Goal: Check status

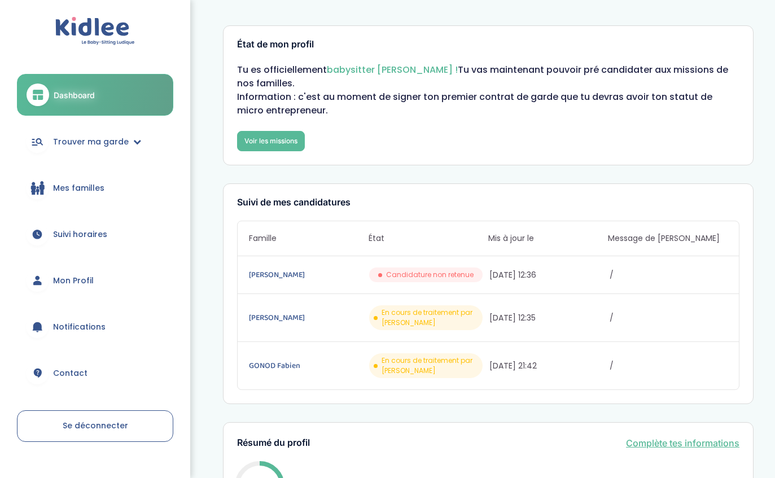
click at [294, 370] on link "GONOD Fabien" at bounding box center [308, 366] width 118 height 12
click at [279, 311] on div "Gauzins Jérôme En cours de traitement par Kidlee 11/09/2025 12:35 /" at bounding box center [488, 318] width 501 height 48
click at [273, 317] on link "Gauzins Jérôme" at bounding box center [308, 318] width 118 height 12
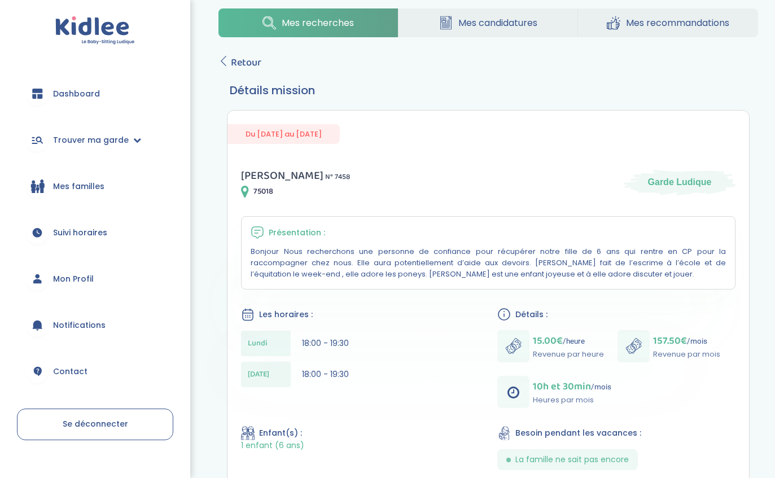
scroll to position [21, 0]
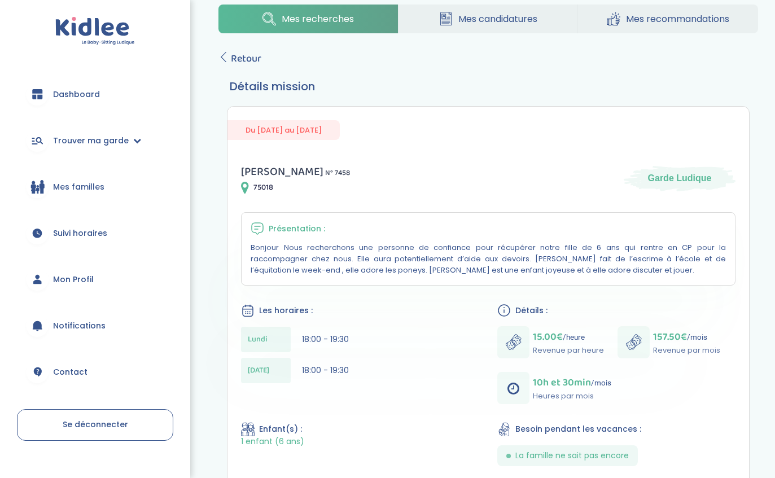
click at [229, 63] on link "Retour" at bounding box center [239, 59] width 43 height 16
